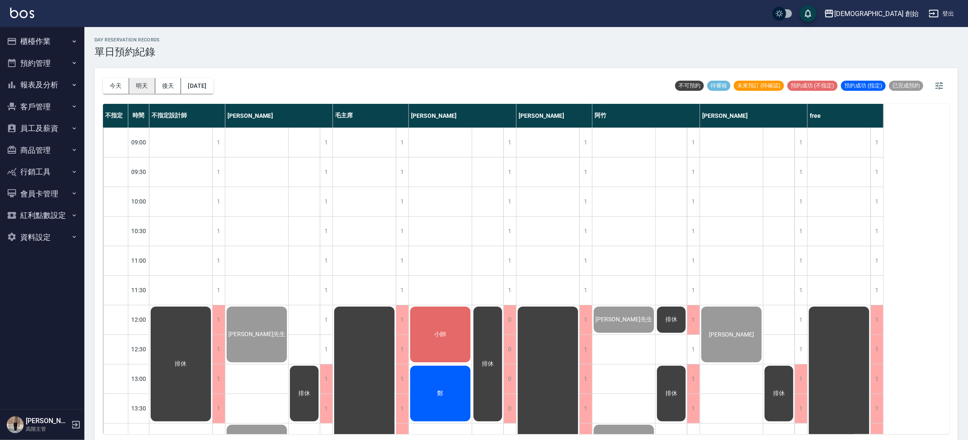
scroll to position [433, 0]
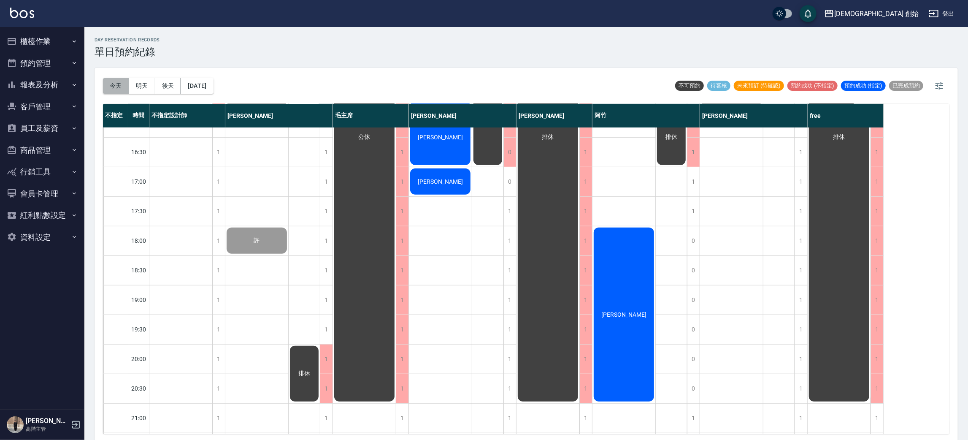
click at [112, 86] on button "今天" at bounding box center [116, 86] width 26 height 16
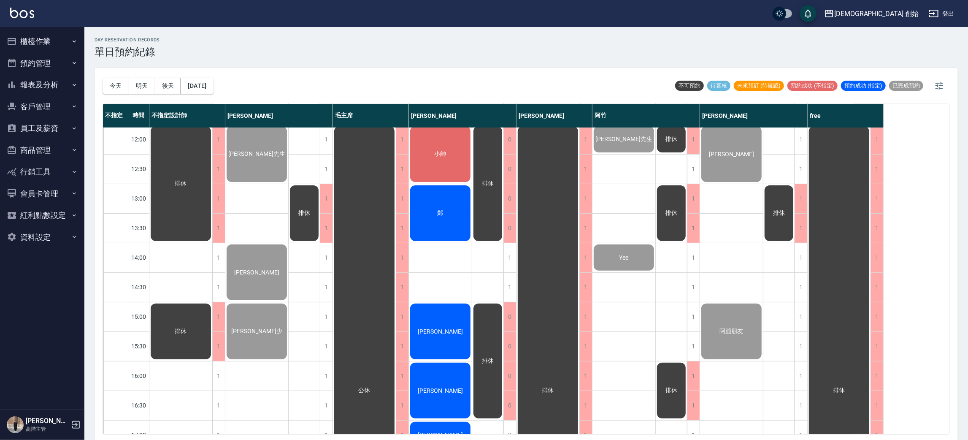
scroll to position [560, 0]
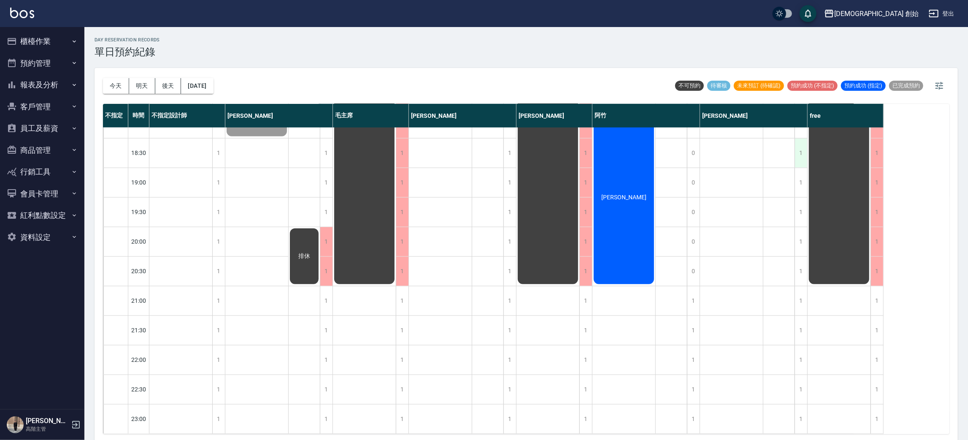
click at [801, 144] on div "1" at bounding box center [801, 152] width 13 height 29
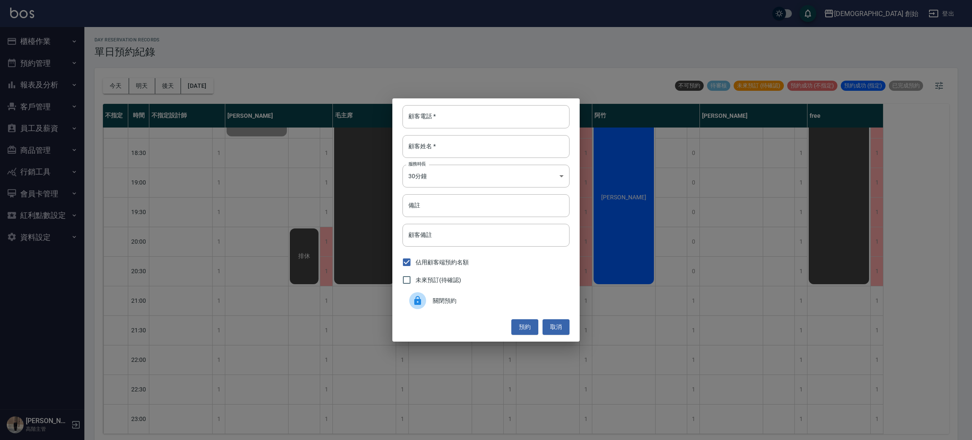
click at [482, 296] on span "關閉預約" at bounding box center [498, 300] width 130 height 9
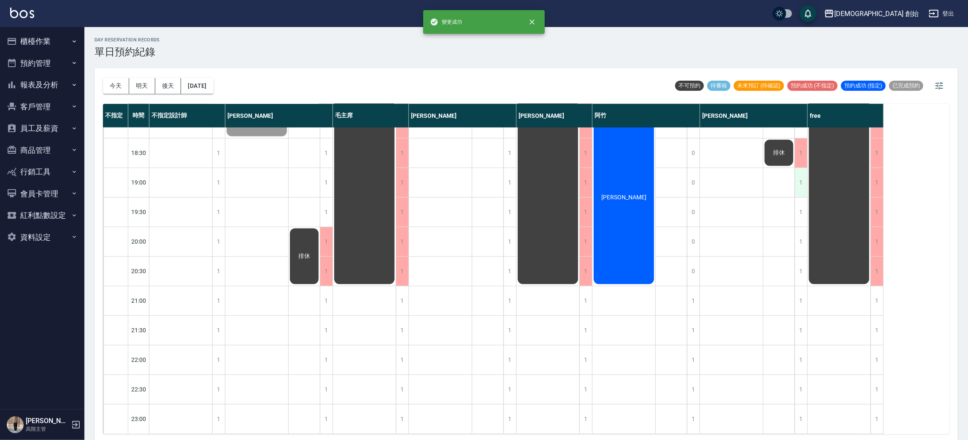
click at [797, 175] on div "1" at bounding box center [801, 182] width 13 height 29
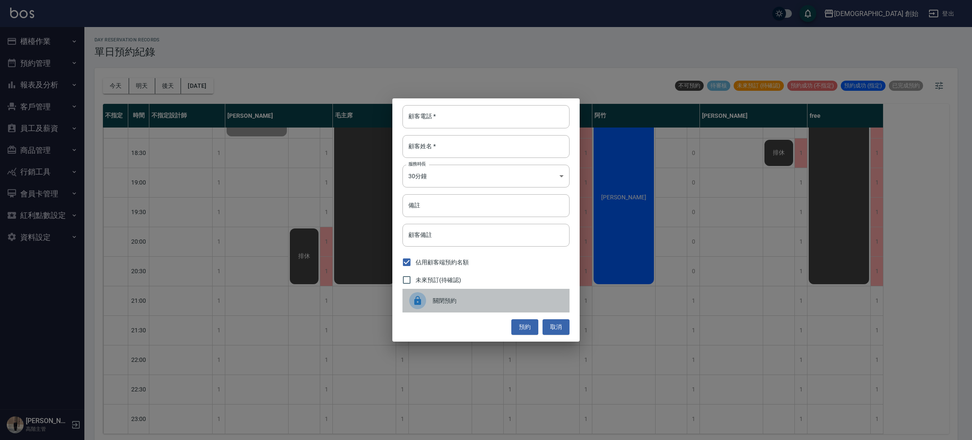
drag, startPoint x: 520, startPoint y: 293, endPoint x: 515, endPoint y: 293, distance: 4.7
click at [518, 293] on div "關閉預約" at bounding box center [486, 301] width 167 height 24
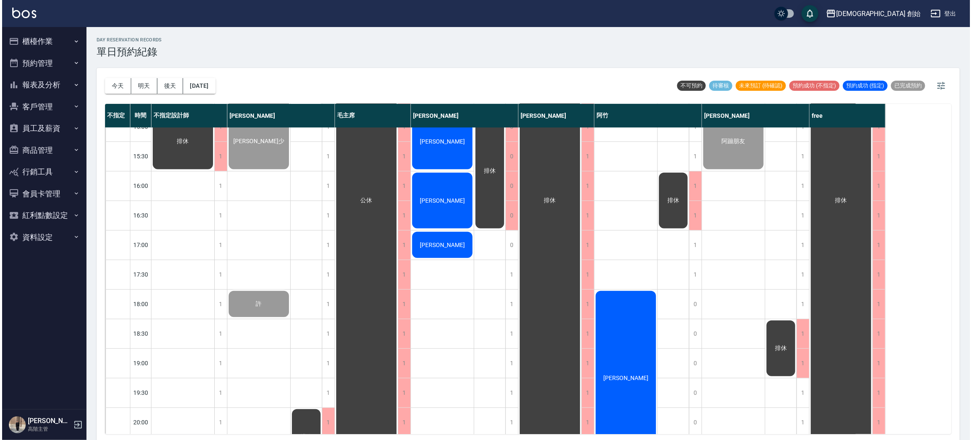
scroll to position [433, 0]
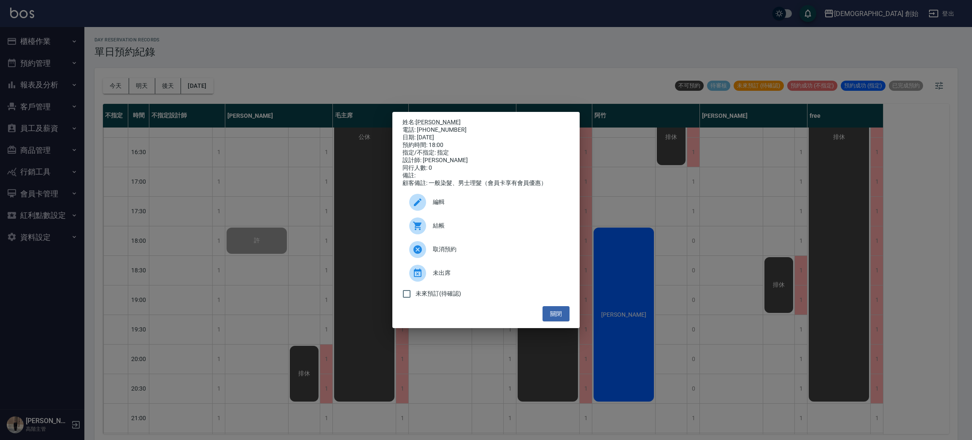
click at [471, 227] on span "結帳" at bounding box center [498, 225] width 130 height 9
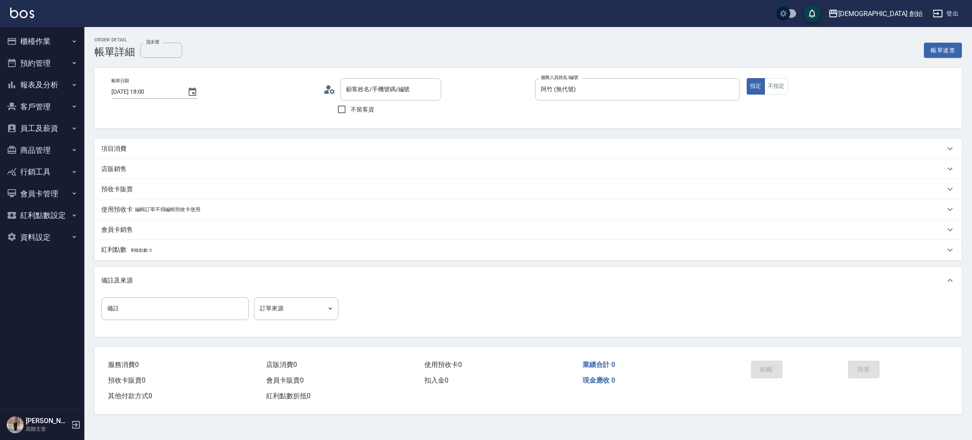
drag, startPoint x: 0, startPoint y: 0, endPoint x: 141, endPoint y: 139, distance: 198.2
click at [133, 140] on div "項目消費" at bounding box center [529, 148] width 868 height 20
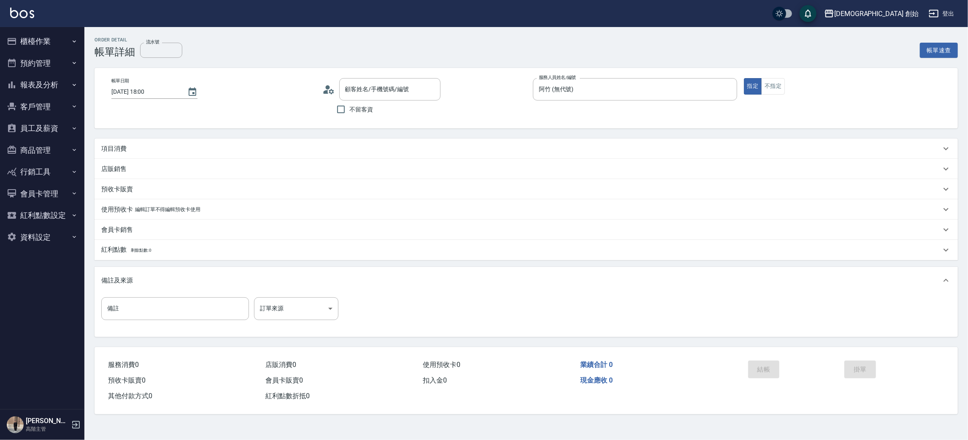
type input "[PERSON_NAME]/0978878973/null"
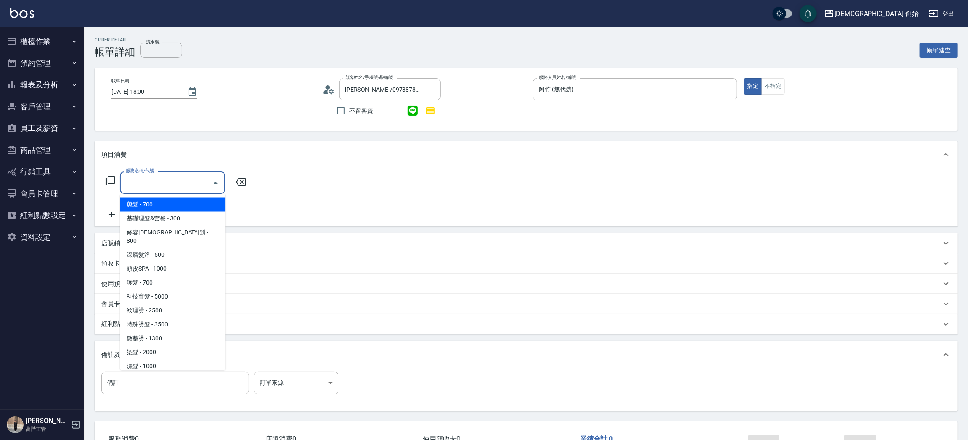
click at [173, 182] on input "服務名稱/代號" at bounding box center [166, 182] width 85 height 15
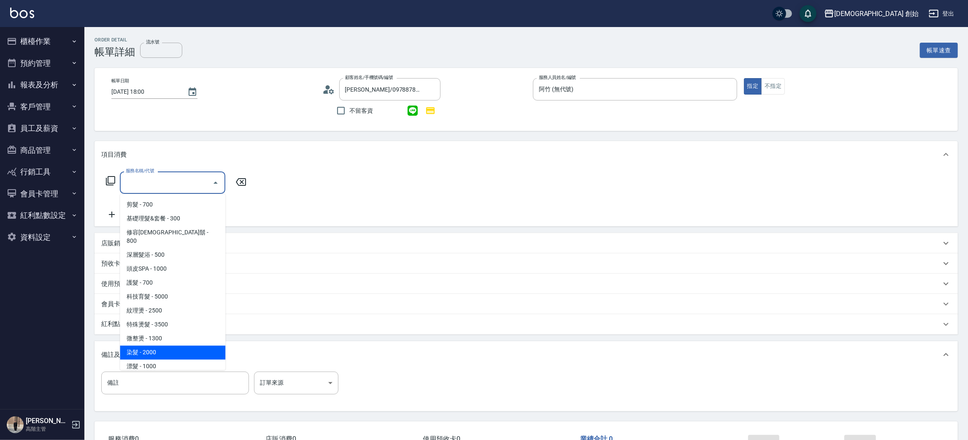
click at [188, 346] on span "染髮 - 2000" at bounding box center [173, 353] width 106 height 14
type input "染髮 (E01)"
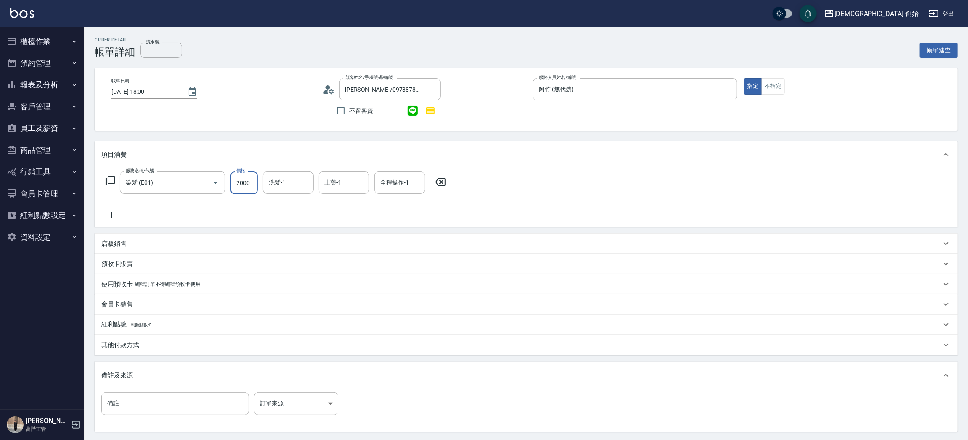
click at [247, 192] on input "2000" at bounding box center [243, 182] width 27 height 23
type input "1800"
click at [117, 217] on icon at bounding box center [111, 215] width 21 height 10
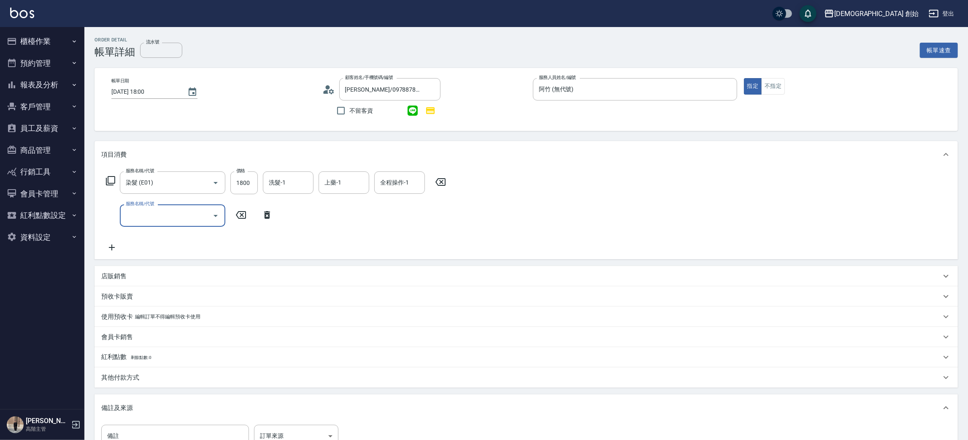
click at [154, 219] on input "服務名稱/代號" at bounding box center [166, 215] width 85 height 15
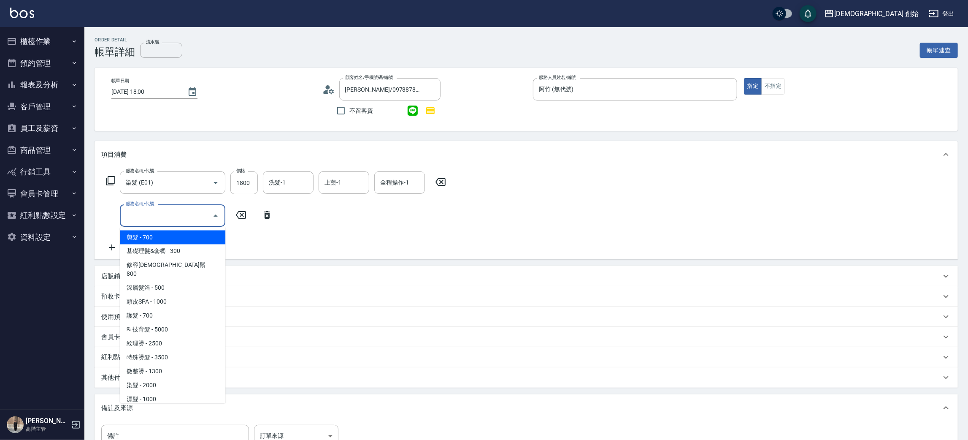
click at [183, 233] on span "剪髮 - 700" at bounding box center [173, 237] width 106 height 14
type input "剪髮(A01)"
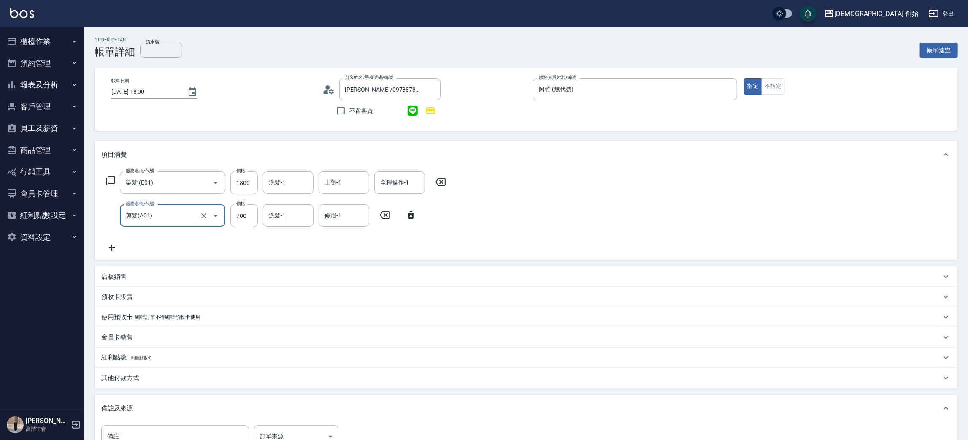
scroll to position [114, 0]
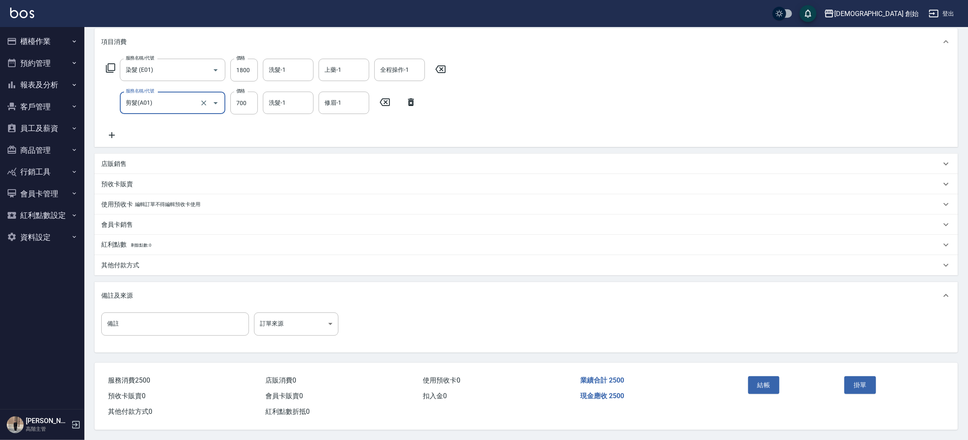
click at [148, 263] on div "其他付款方式" at bounding box center [521, 265] width 840 height 9
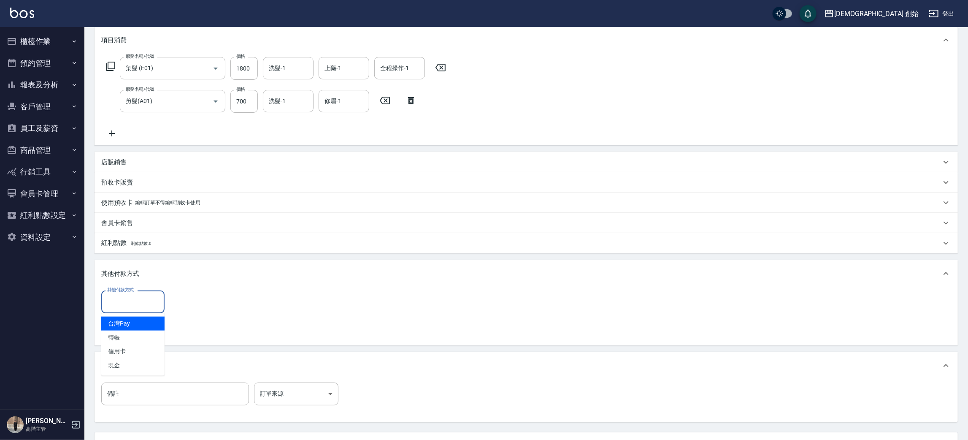
drag, startPoint x: 141, startPoint y: 299, endPoint x: 143, endPoint y: 305, distance: 6.1
click at [141, 301] on input "其他付款方式" at bounding box center [133, 301] width 56 height 15
click at [137, 331] on span "轉帳" at bounding box center [132, 337] width 63 height 14
type input "轉帳"
drag, startPoint x: 203, startPoint y: 310, endPoint x: 214, endPoint y: 298, distance: 16.7
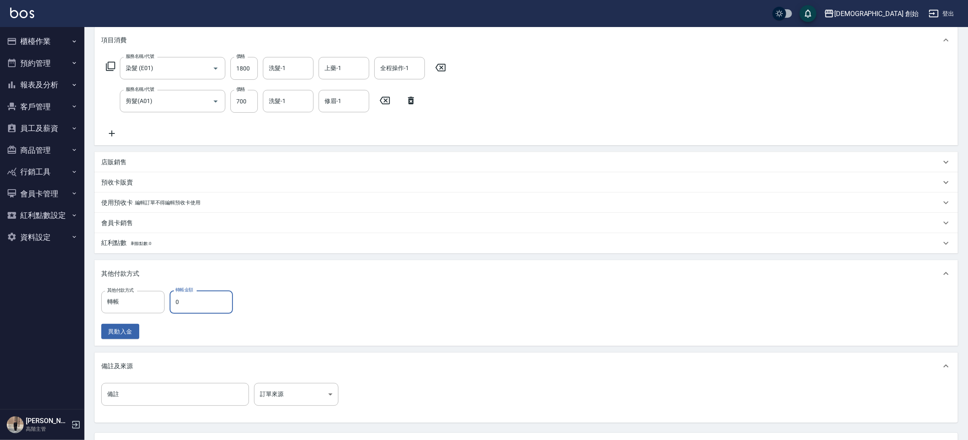
click at [203, 310] on input "0" at bounding box center [201, 301] width 63 height 23
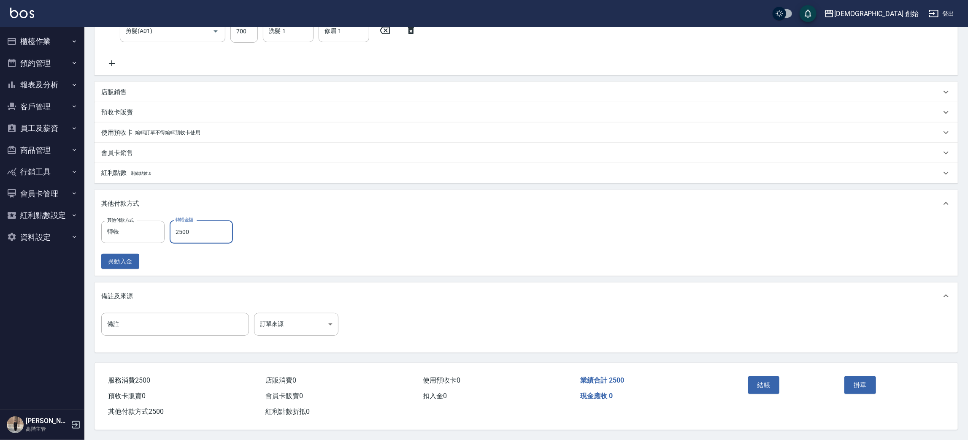
type input "2500"
click at [771, 374] on div "結帳" at bounding box center [793, 391] width 97 height 37
drag, startPoint x: 769, startPoint y: 373, endPoint x: 771, endPoint y: 383, distance: 10.4
click at [771, 382] on div "結帳" at bounding box center [793, 391] width 97 height 37
click at [772, 383] on button "結帳" at bounding box center [764, 385] width 32 height 18
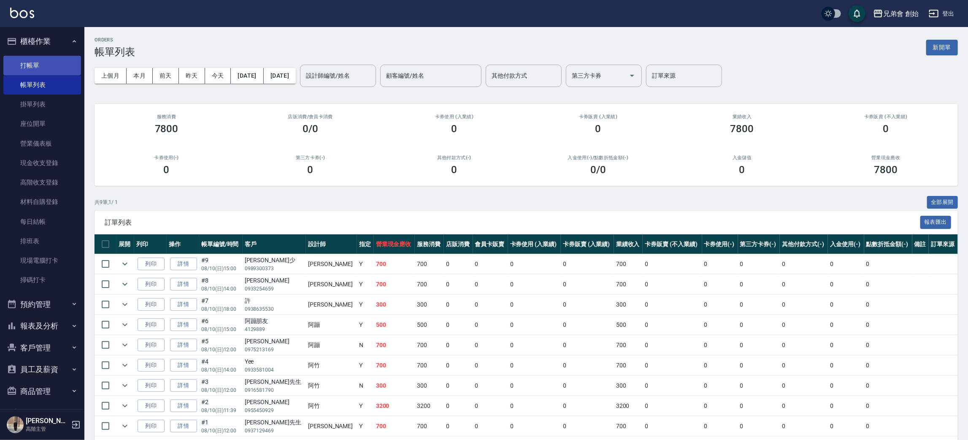
drag, startPoint x: 12, startPoint y: 58, endPoint x: 70, endPoint y: 68, distance: 58.6
click at [14, 58] on link "打帳單" at bounding box center [42, 65] width 78 height 19
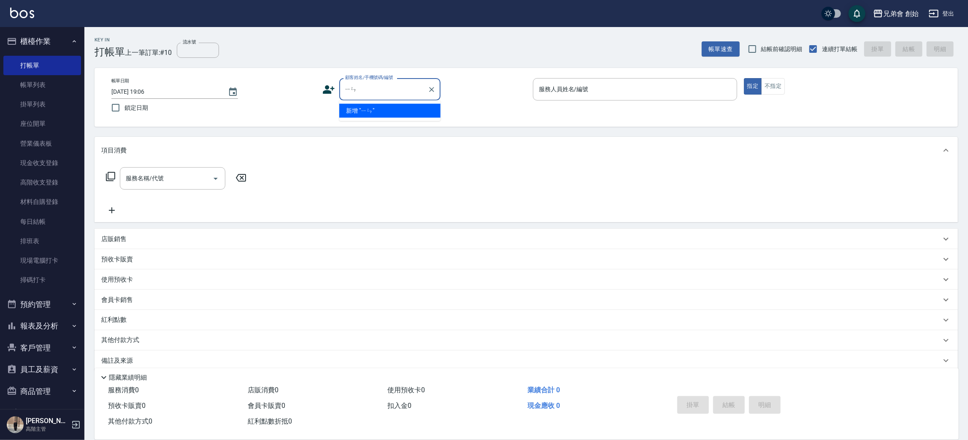
type input "銀"
click at [387, 114] on li "[PERSON_NAME]/0930029277/null" at bounding box center [389, 111] width 101 height 14
type input "[PERSON_NAME]/0930029277/null"
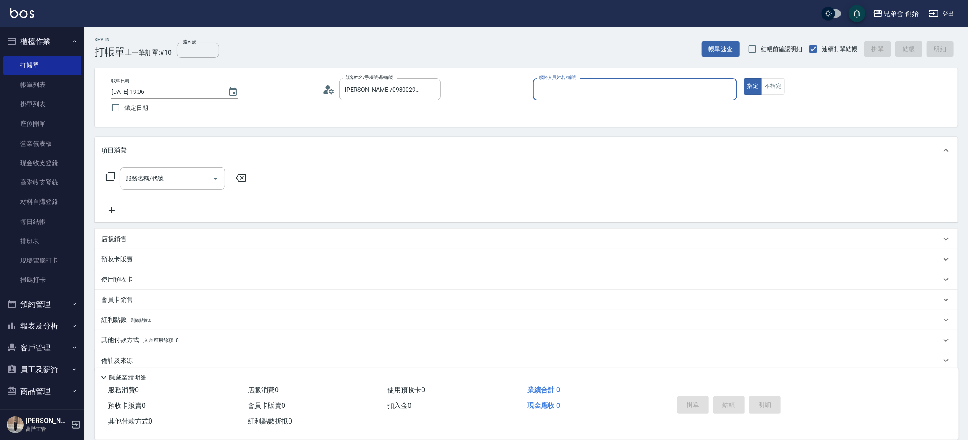
click at [584, 83] on input "服務人員姓名/編號" at bounding box center [635, 89] width 197 height 15
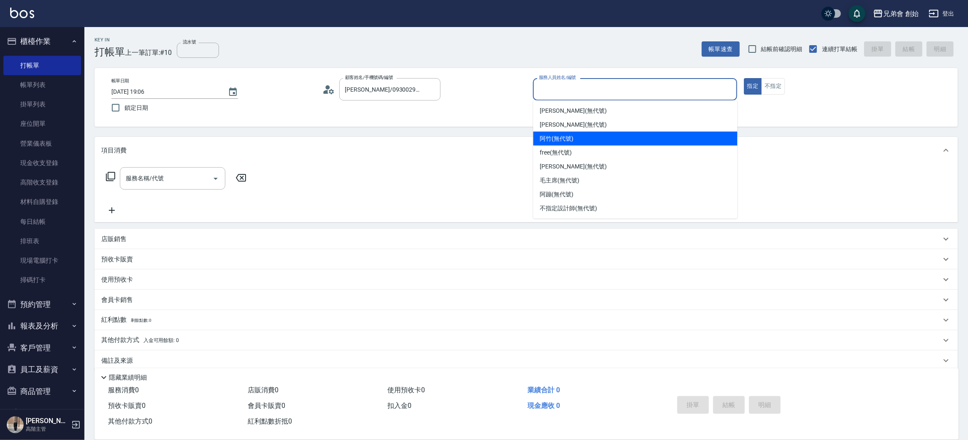
click at [594, 137] on div "阿竹 (無代號)" at bounding box center [635, 139] width 204 height 14
type input "阿竹 (無代號)"
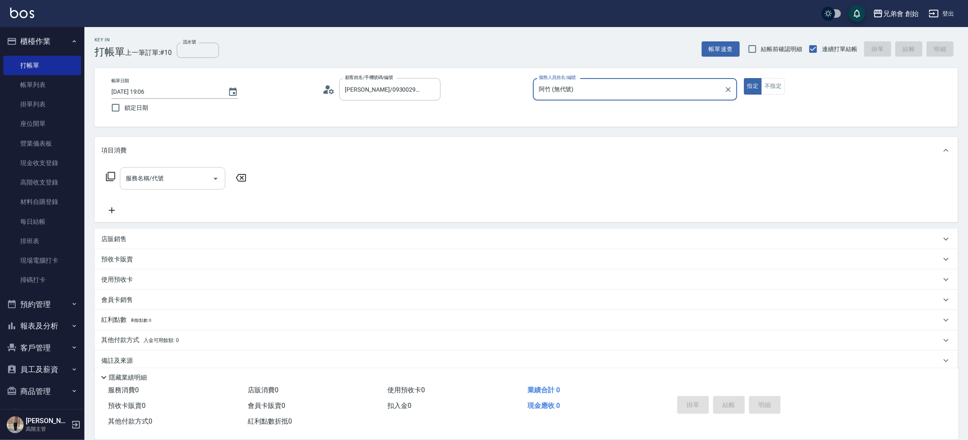
drag, startPoint x: 210, startPoint y: 172, endPoint x: 188, endPoint y: 180, distance: 23.4
click at [209, 173] on div at bounding box center [215, 178] width 13 height 22
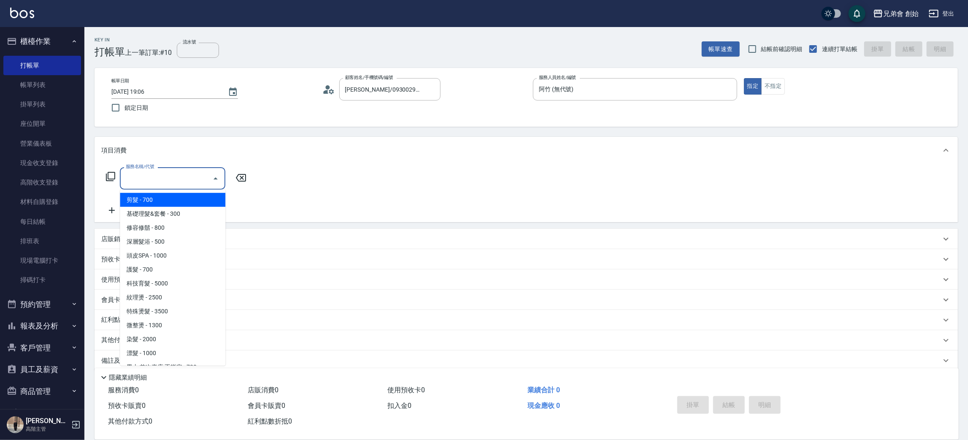
click at [169, 181] on input "服務名稱/代號" at bounding box center [166, 178] width 85 height 15
click at [169, 200] on span "剪髮 - 700" at bounding box center [173, 200] width 106 height 14
type input "剪髮(A01)"
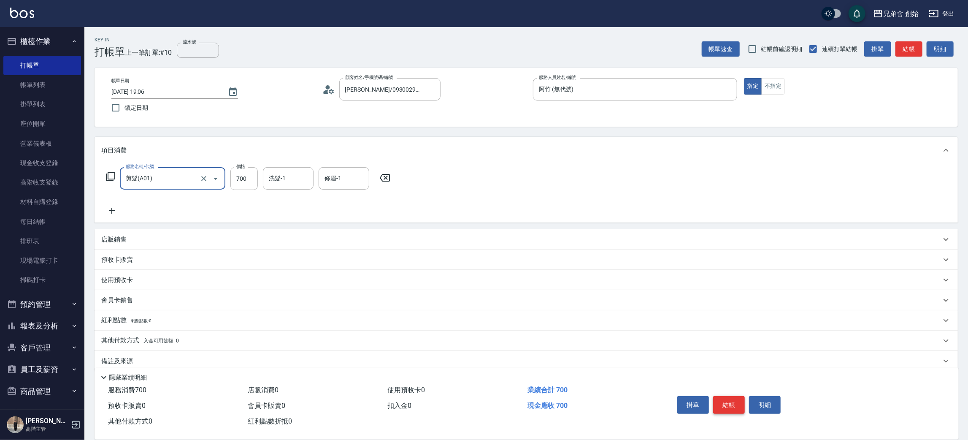
click at [735, 402] on button "結帳" at bounding box center [729, 405] width 32 height 18
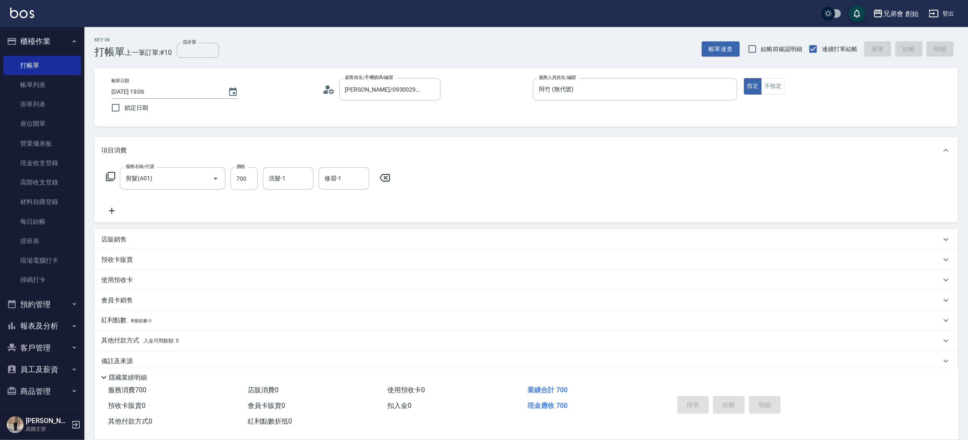
type input "[DATE] 19:07"
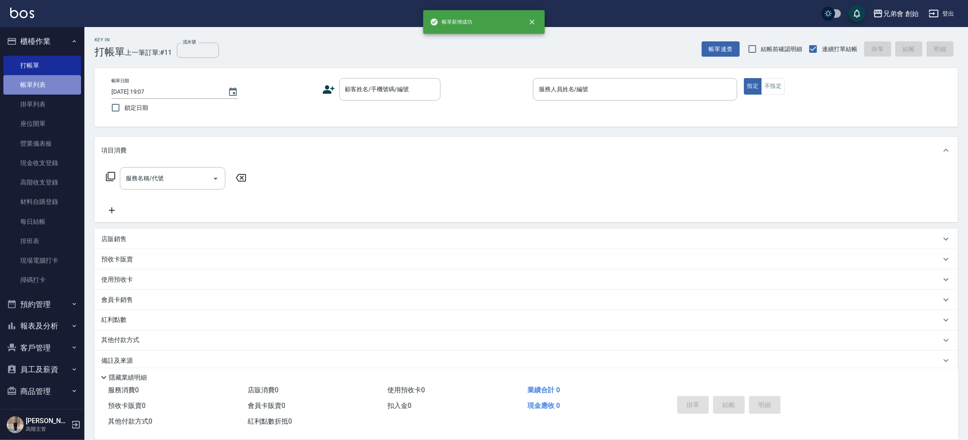
click at [45, 87] on link "帳單列表" at bounding box center [42, 84] width 78 height 19
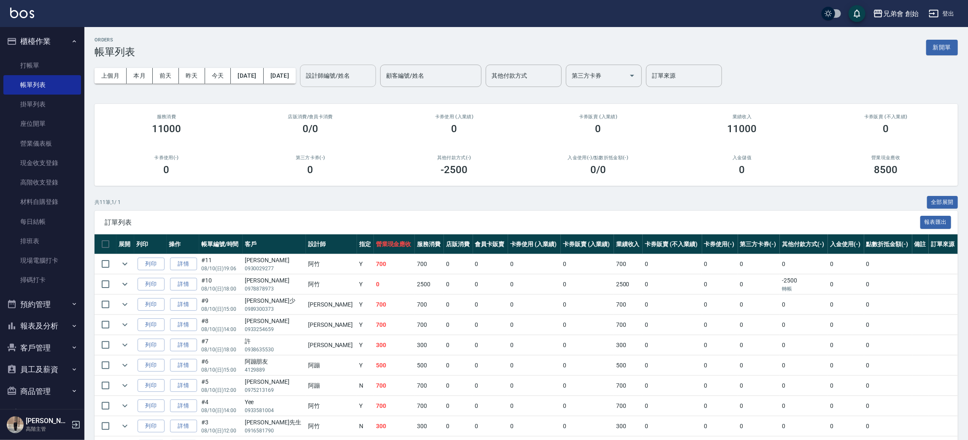
click at [372, 75] on input "設計師編號/姓名" at bounding box center [338, 75] width 68 height 15
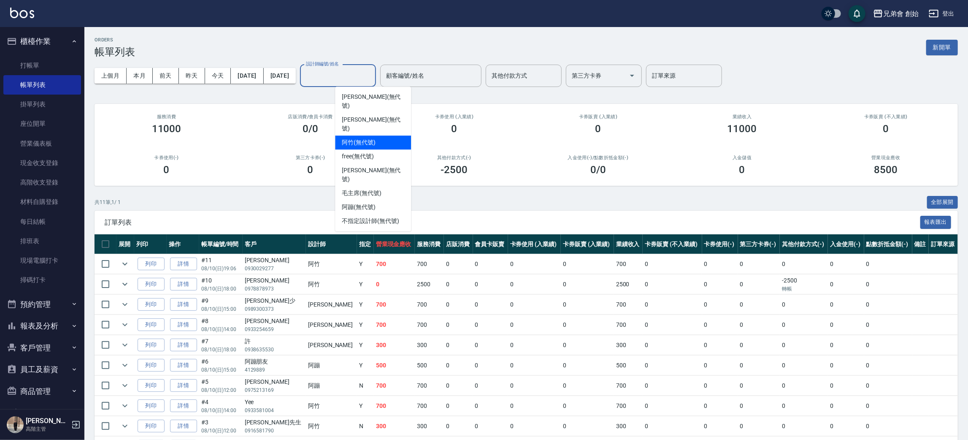
click at [380, 135] on div "阿竹 (無代號)" at bounding box center [373, 142] width 76 height 14
type input "阿竹 (無代號)"
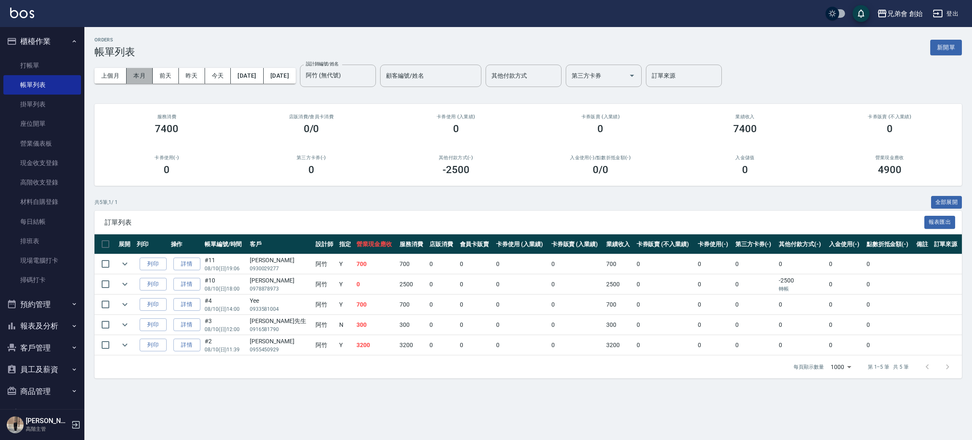
click at [146, 78] on button "本月" at bounding box center [140, 76] width 26 height 16
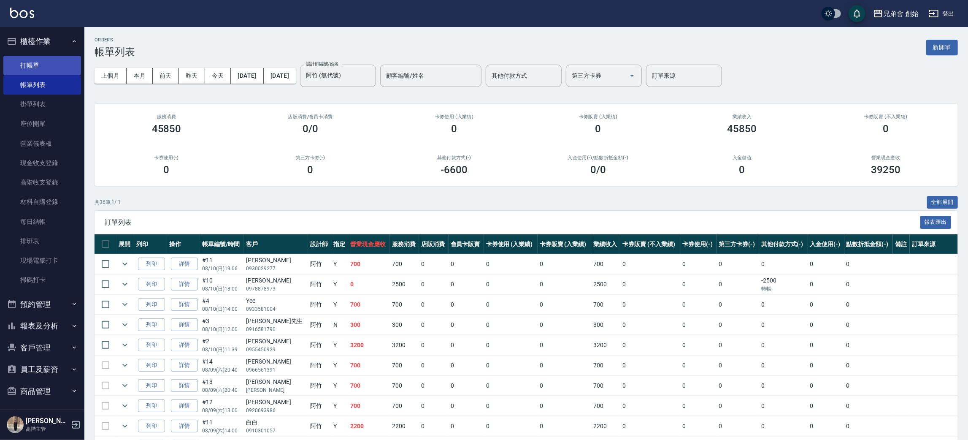
click at [49, 60] on link "打帳單" at bounding box center [42, 65] width 78 height 19
